Goal: Task Accomplishment & Management: Use online tool/utility

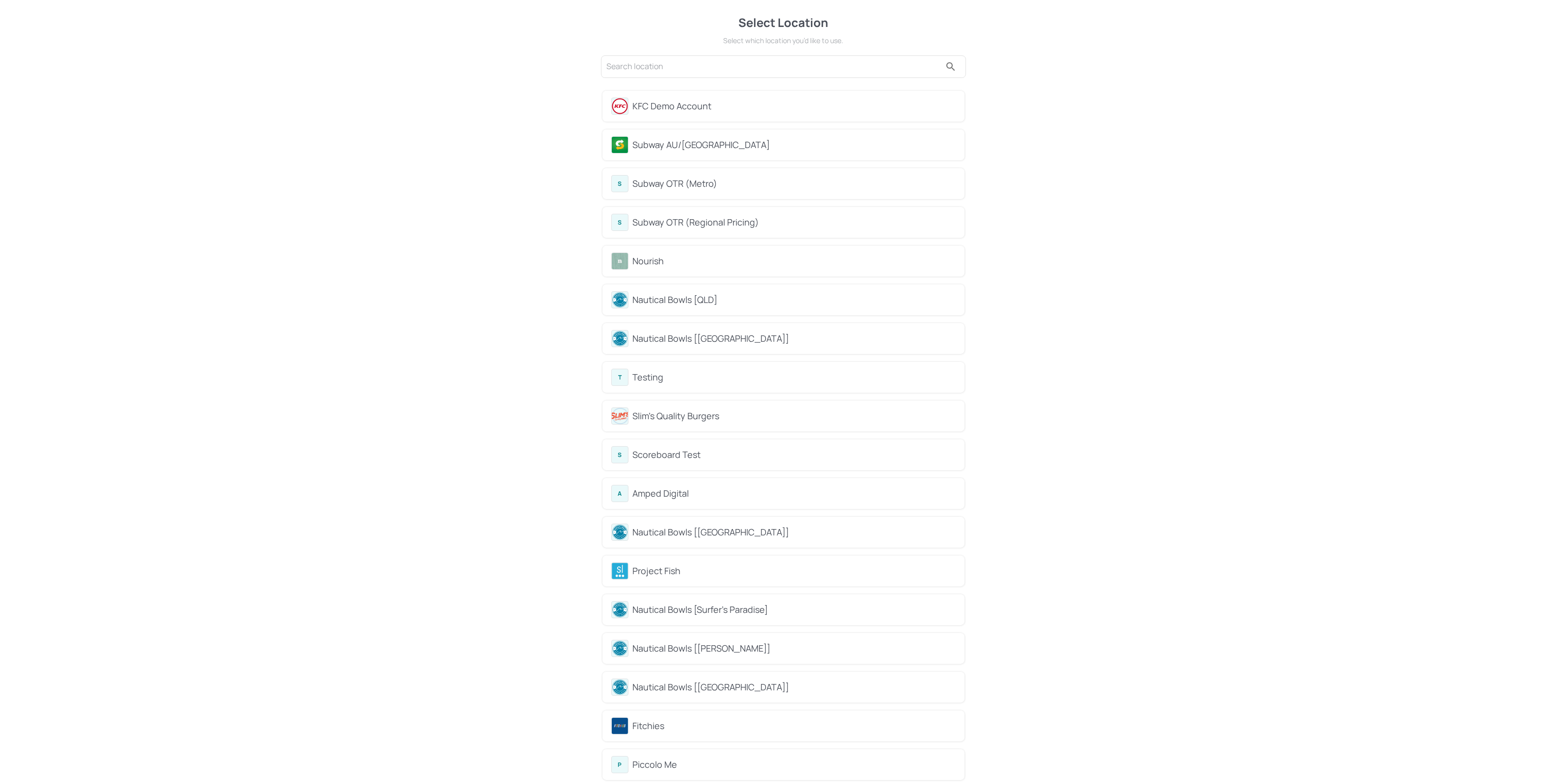
click at [667, 140] on div "Subway AU/[GEOGRAPHIC_DATA]" at bounding box center [794, 145] width 323 height 13
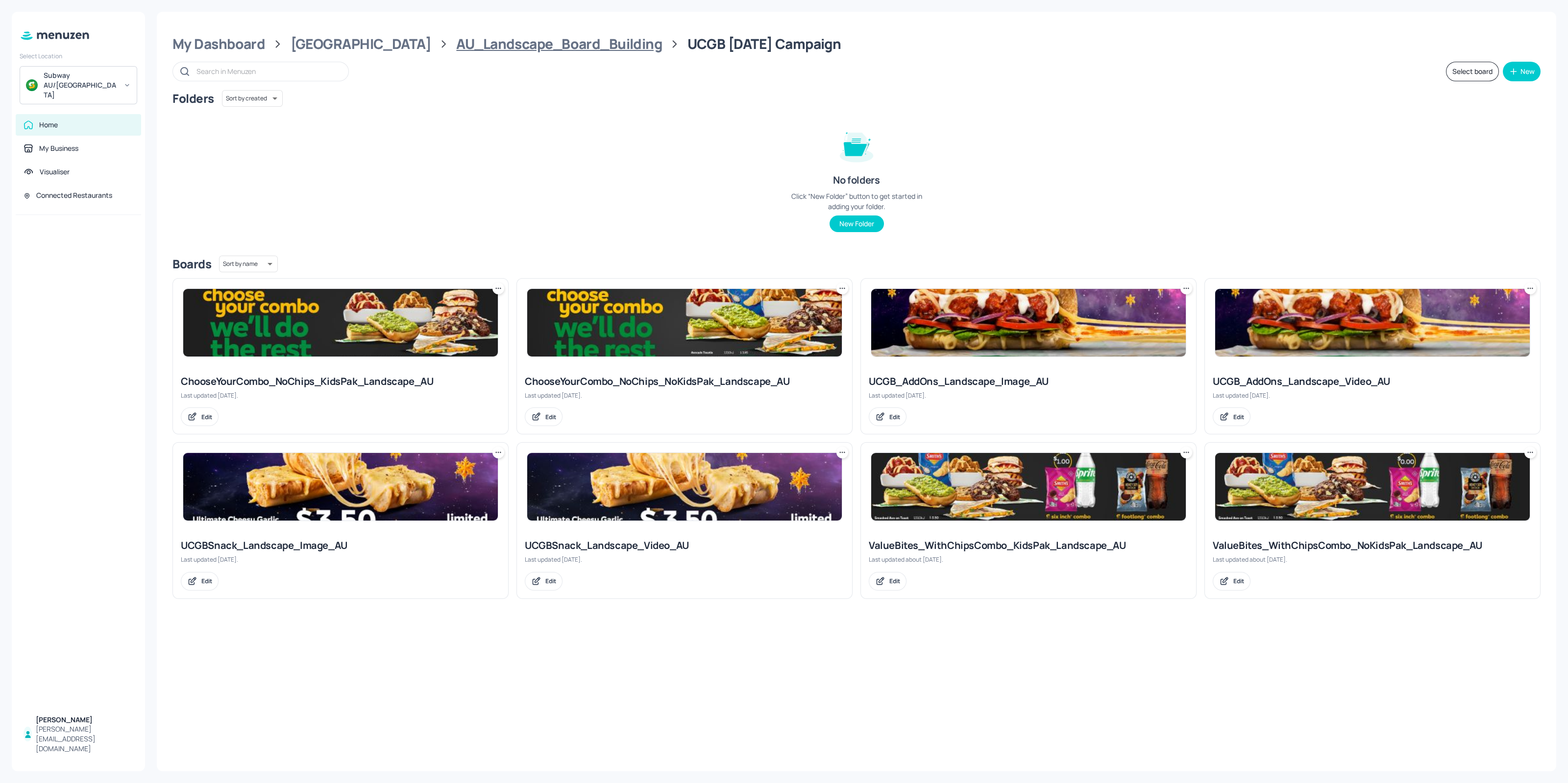
click at [481, 37] on div "AU_Landscape_Board_Building" at bounding box center [559, 44] width 206 height 18
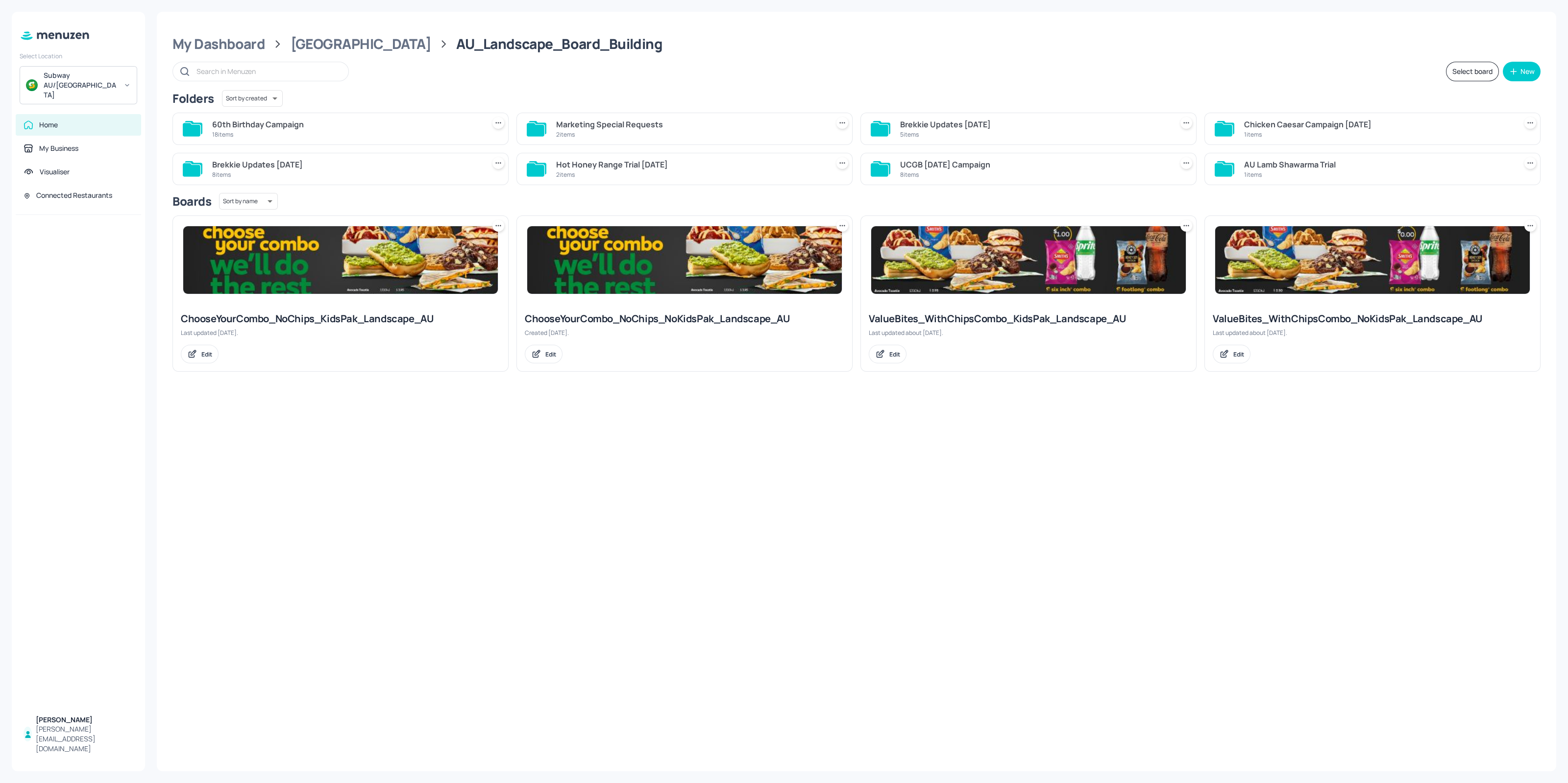
click at [353, 129] on div "60th Birthday Campaign" at bounding box center [346, 124] width 268 height 12
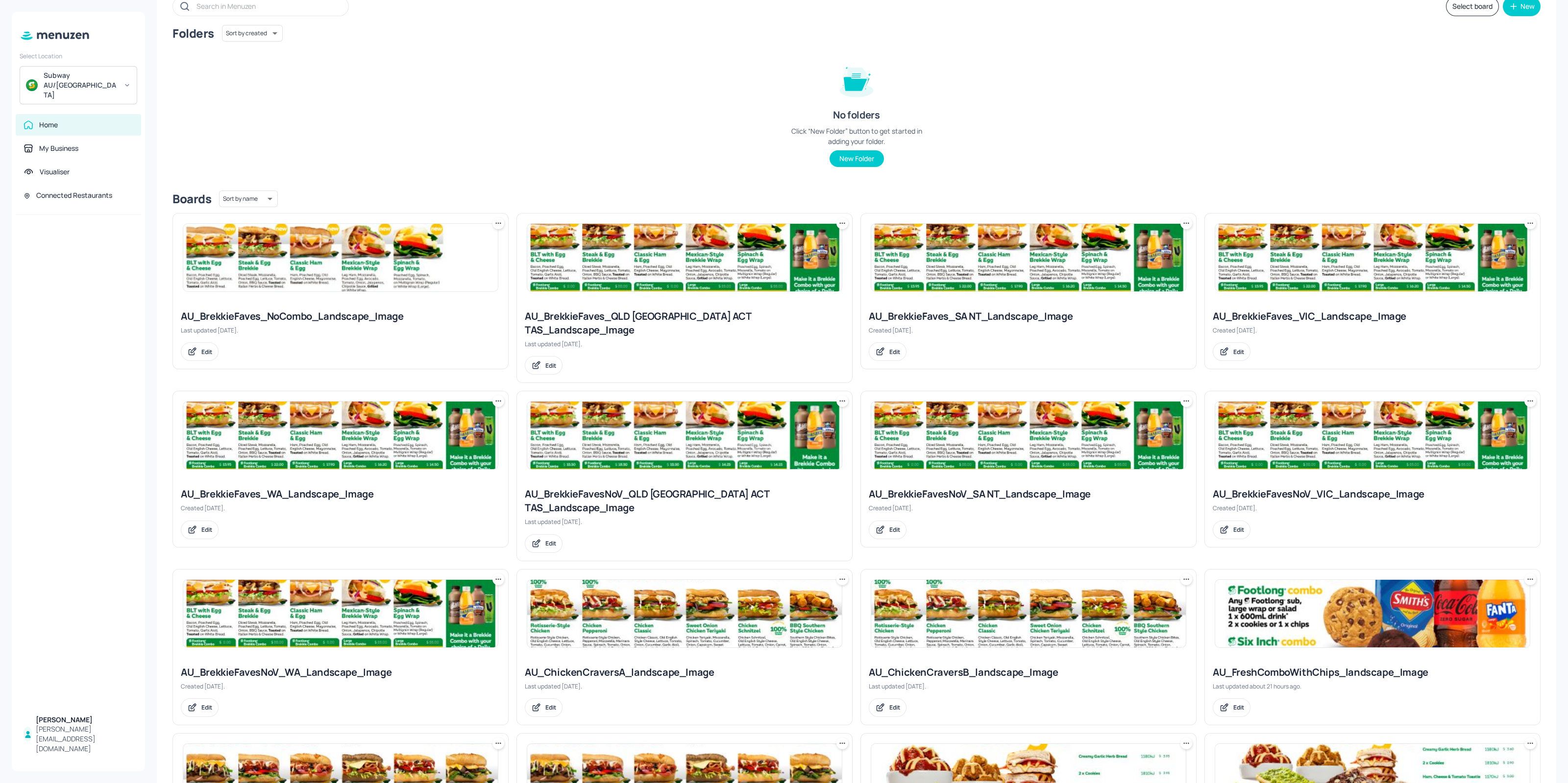
scroll to position [184, 0]
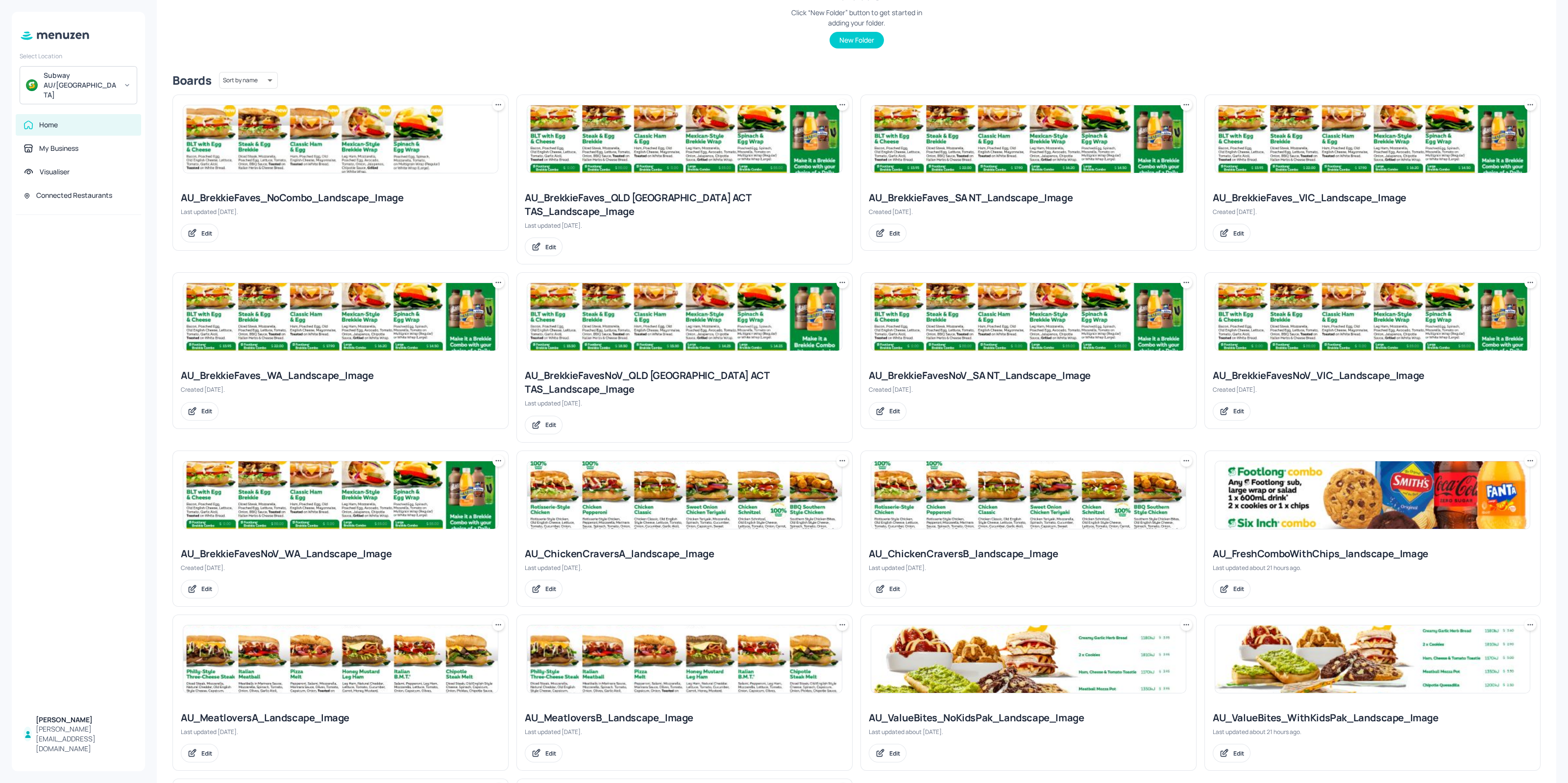
click at [654, 468] on img at bounding box center [684, 495] width 315 height 68
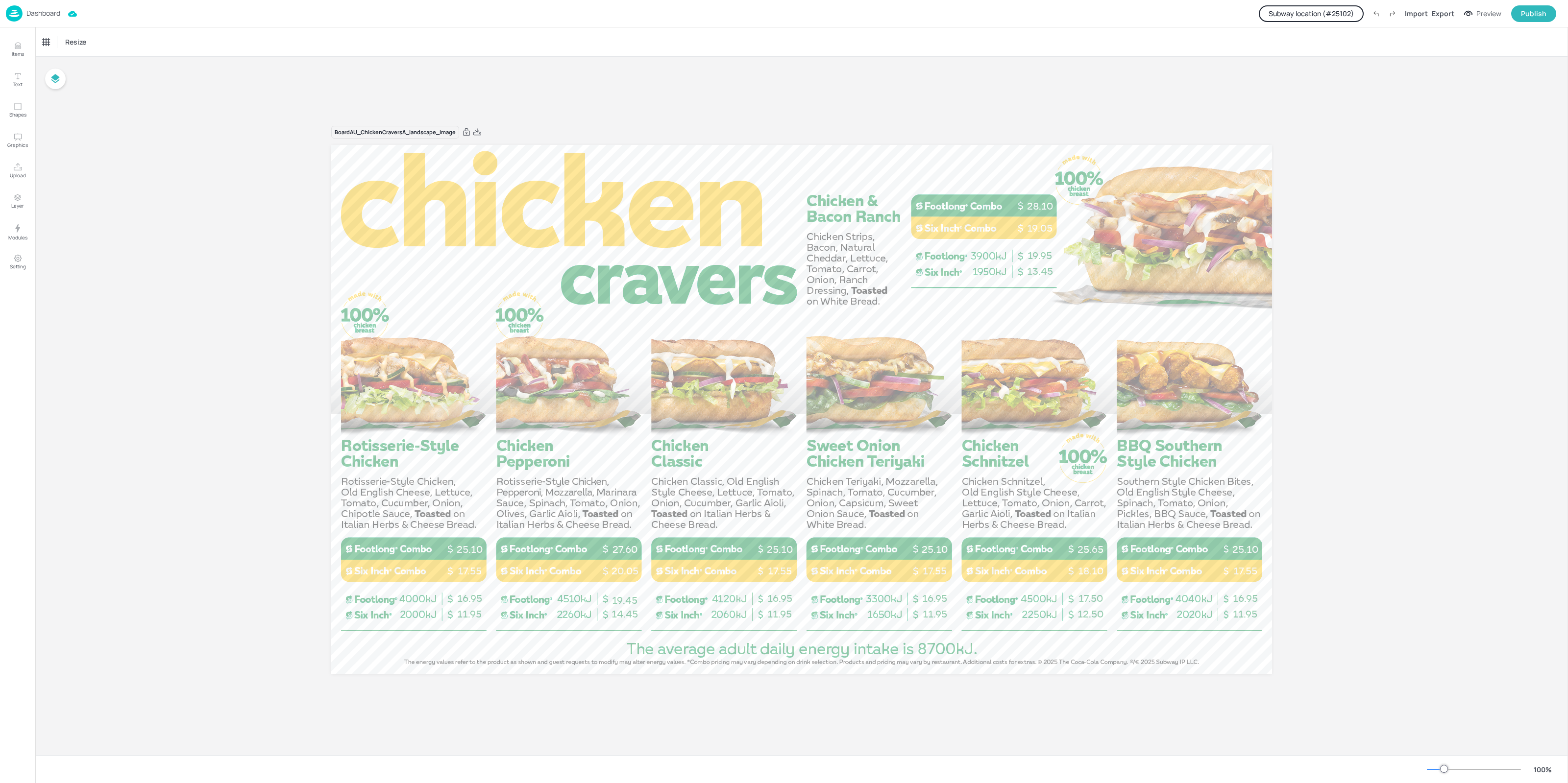
click at [1335, 16] on button "Subway location (# 25102 )" at bounding box center [1311, 13] width 105 height 16
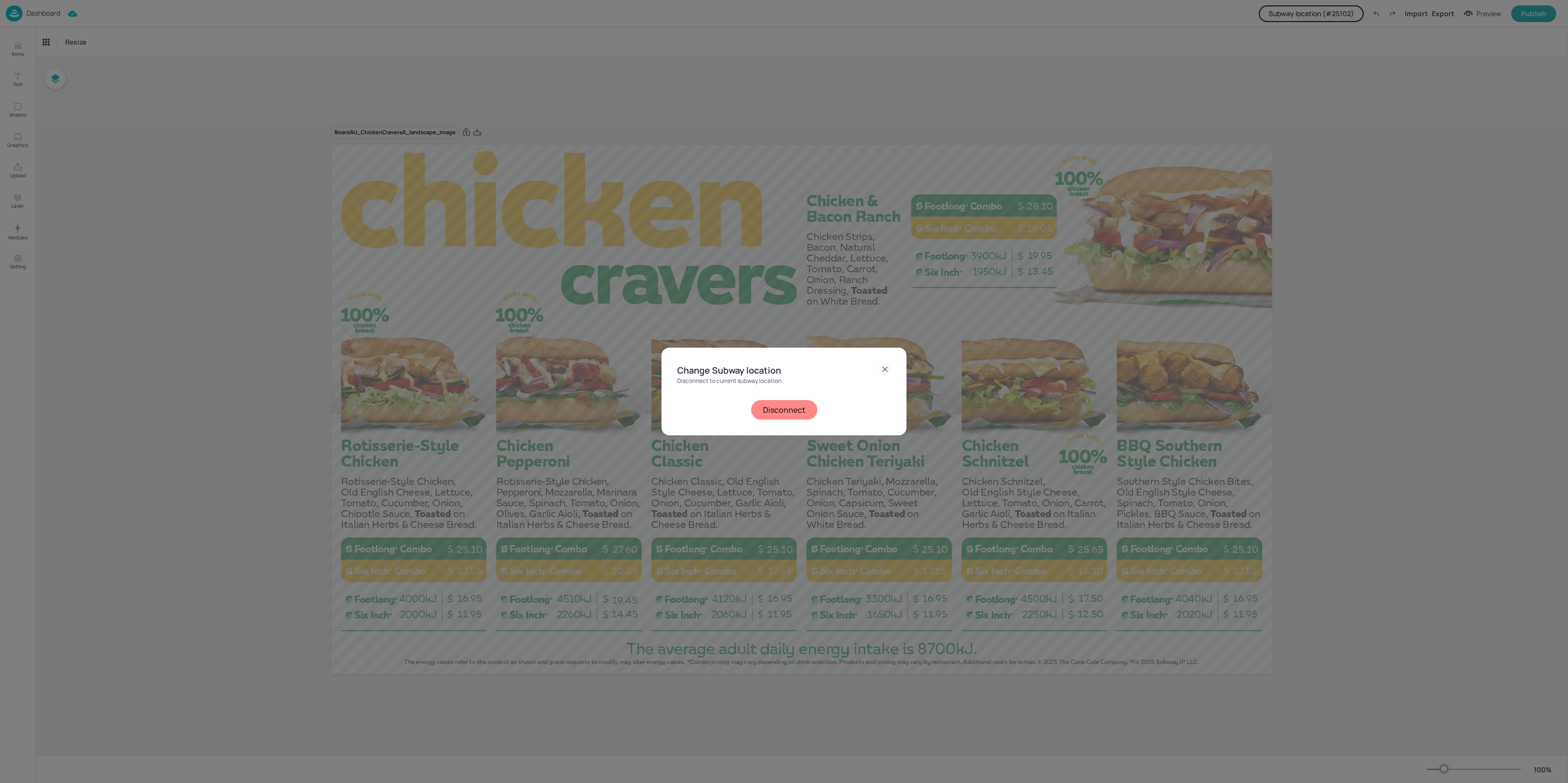
click at [774, 403] on button "Disconnect" at bounding box center [784, 410] width 66 height 19
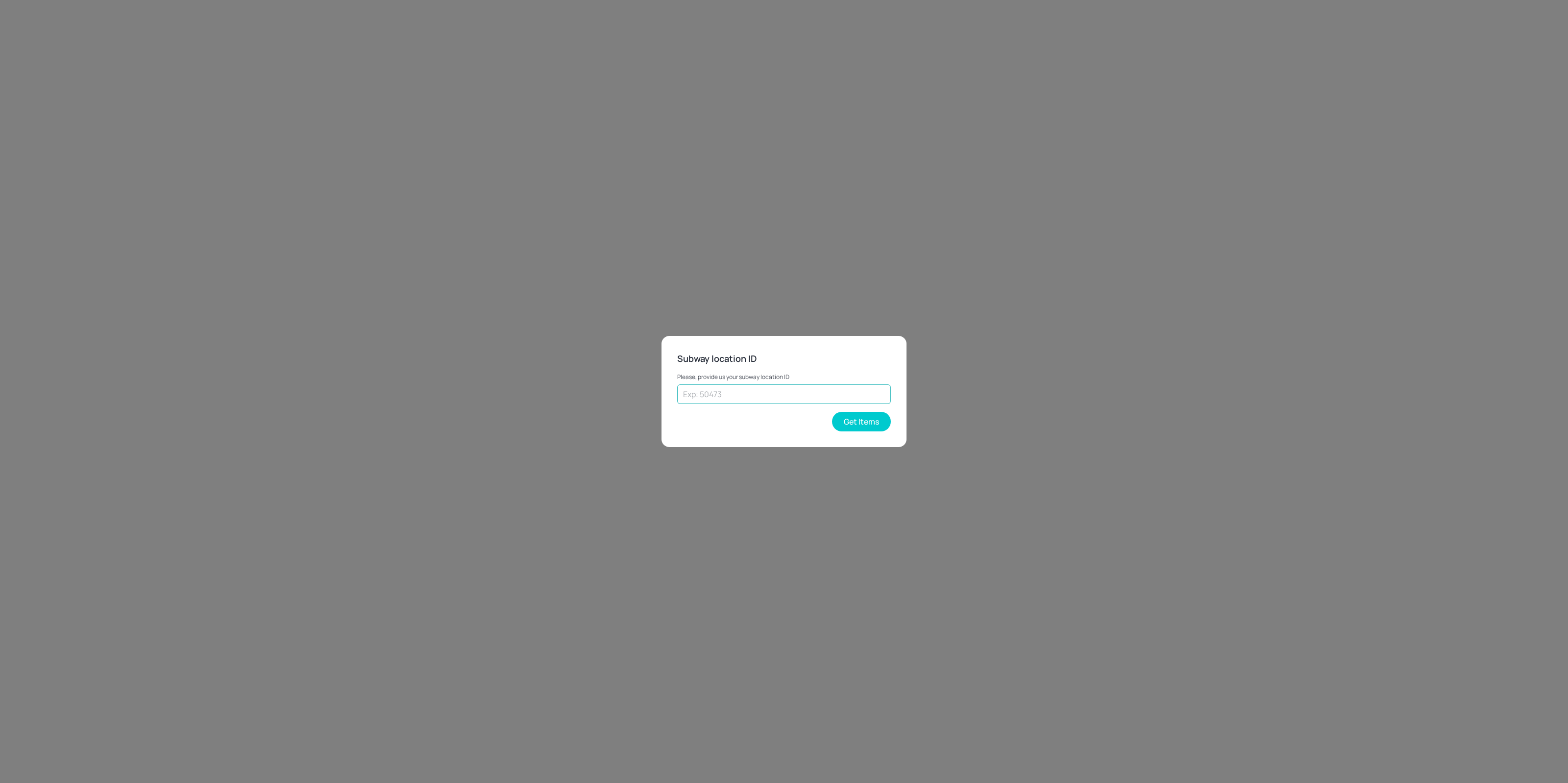
click at [770, 395] on input "text" at bounding box center [784, 394] width 214 height 19
type input "56478"
click at [872, 428] on button "Get Items" at bounding box center [861, 422] width 59 height 19
